Goal: Find specific page/section: Find specific page/section

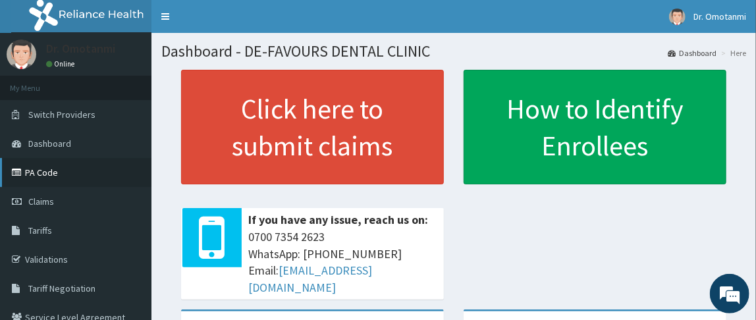
click at [40, 171] on link "PA Code" at bounding box center [75, 172] width 151 height 29
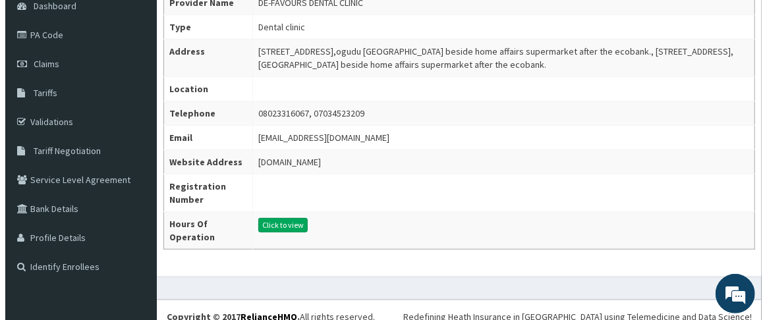
scroll to position [148, 0]
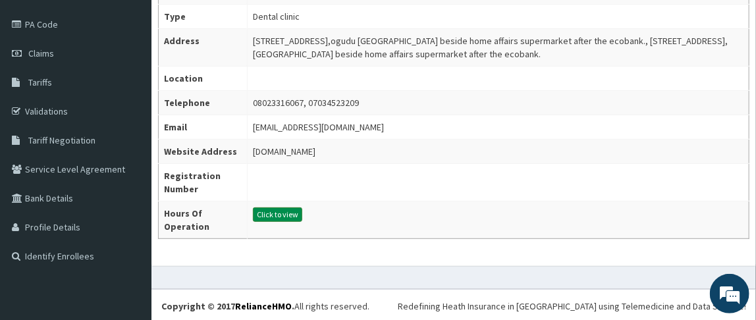
click at [259, 211] on button "Click to view" at bounding box center [277, 214] width 49 height 14
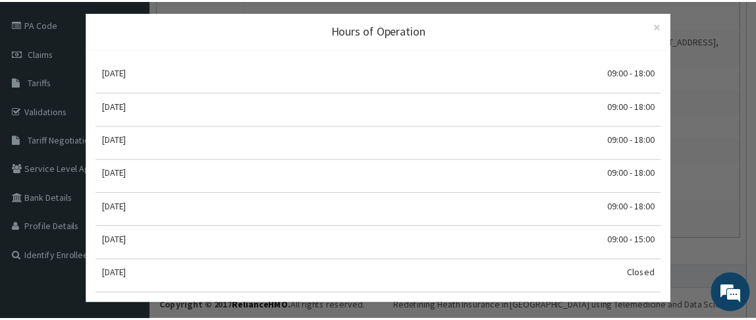
scroll to position [11, 0]
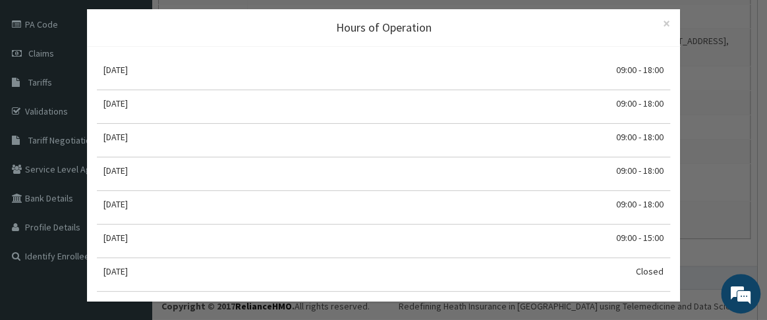
click at [714, 89] on div "Hours of Operation × Close Monday 09:00 - 18:00 Tuesday 09:00 - 18:00 Wednesday…" at bounding box center [383, 160] width 767 height 320
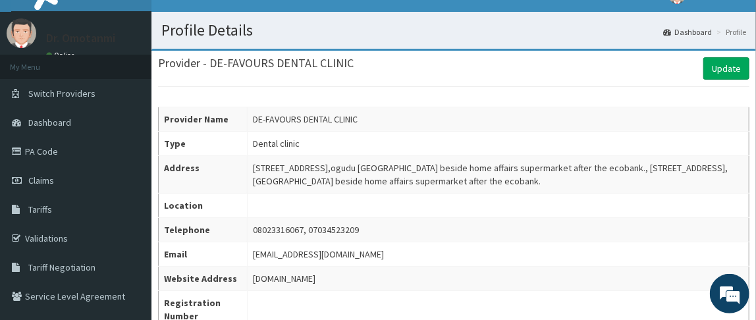
scroll to position [0, 0]
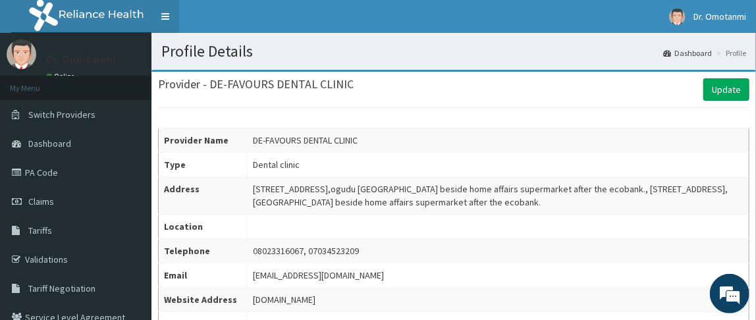
click at [171, 23] on link "Toggle navigation" at bounding box center [165, 16] width 28 height 33
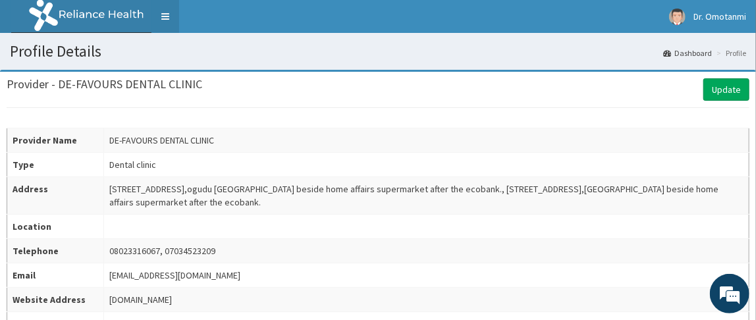
click at [171, 23] on link "Toggle navigation" at bounding box center [165, 16] width 28 height 33
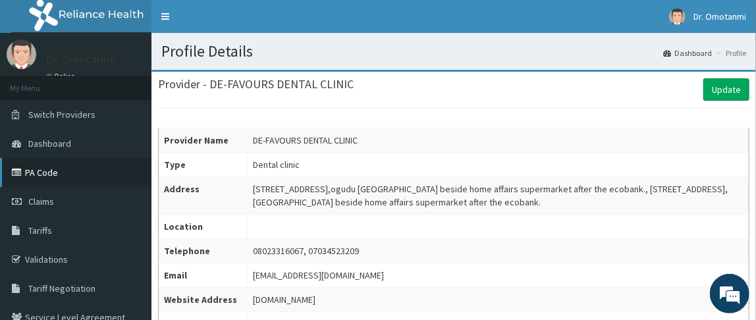
click at [47, 169] on link "PA Code" at bounding box center [75, 172] width 151 height 29
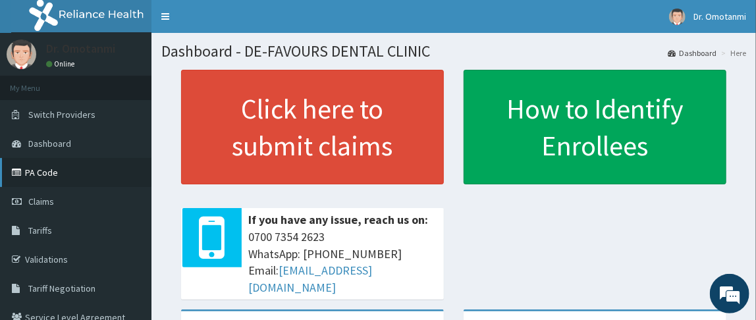
click at [32, 171] on link "PA Code" at bounding box center [75, 172] width 151 height 29
click at [523, 3] on nav "Toggle navigation Dr. Omotanmi Dr. Omotanmi - doctorpat.izegbua@gmail.com Membe…" at bounding box center [453, 16] width 605 height 33
click at [43, 171] on link "PA Code" at bounding box center [75, 172] width 151 height 29
